Goal: Task Accomplishment & Management: Manage account settings

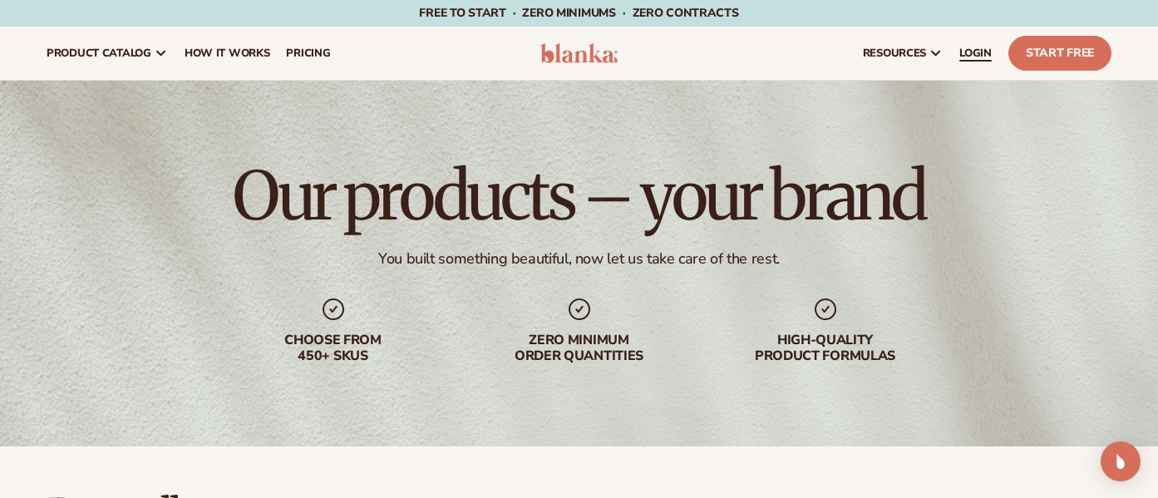
click at [968, 43] on link "LOGIN" at bounding box center [975, 53] width 49 height 53
click at [969, 49] on span "LOGIN" at bounding box center [975, 53] width 32 height 13
